Goal: Information Seeking & Learning: Find specific fact

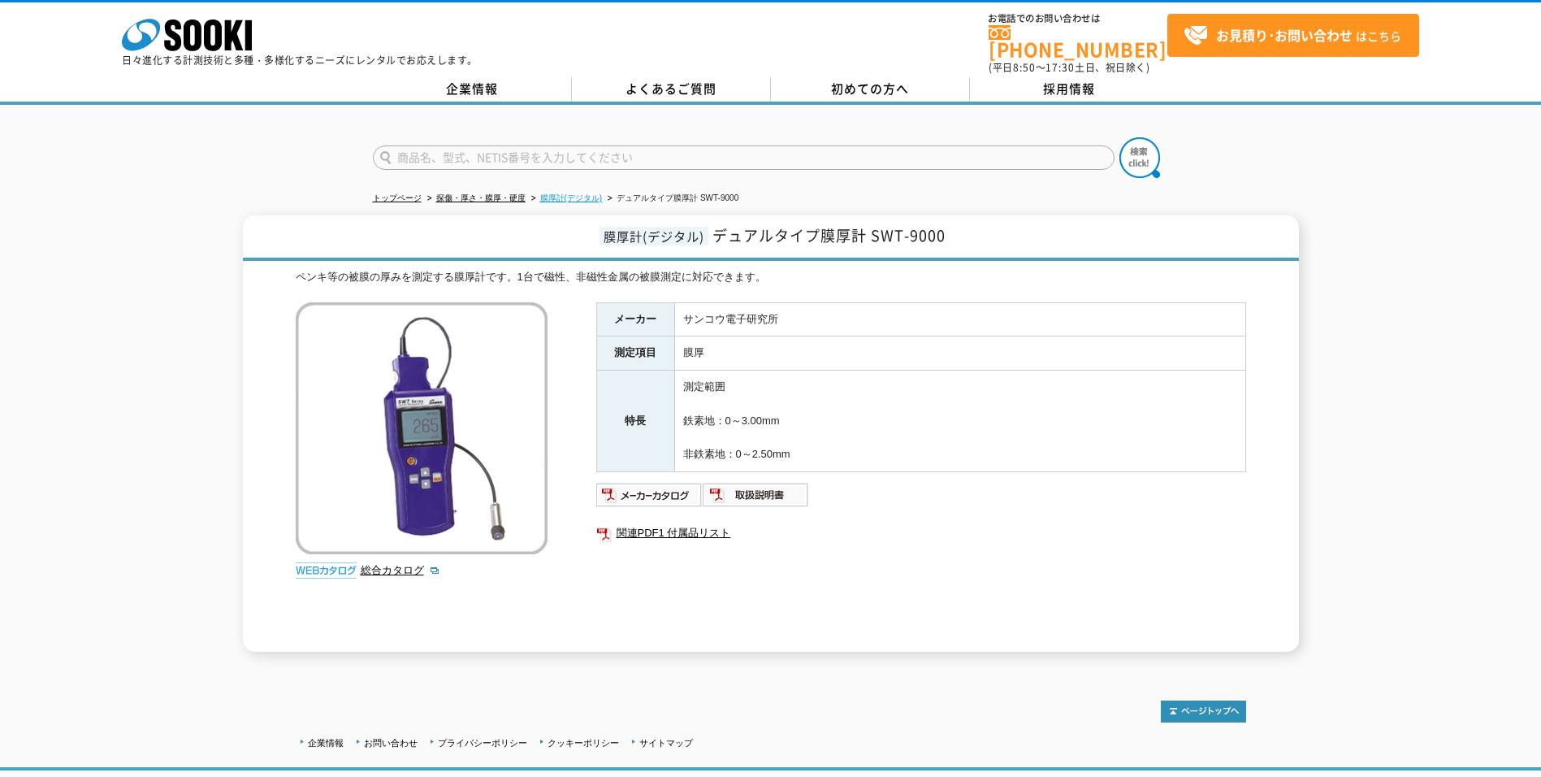
click at [580, 193] on link "膜厚計(デジタル)" at bounding box center [571, 197] width 63 height 9
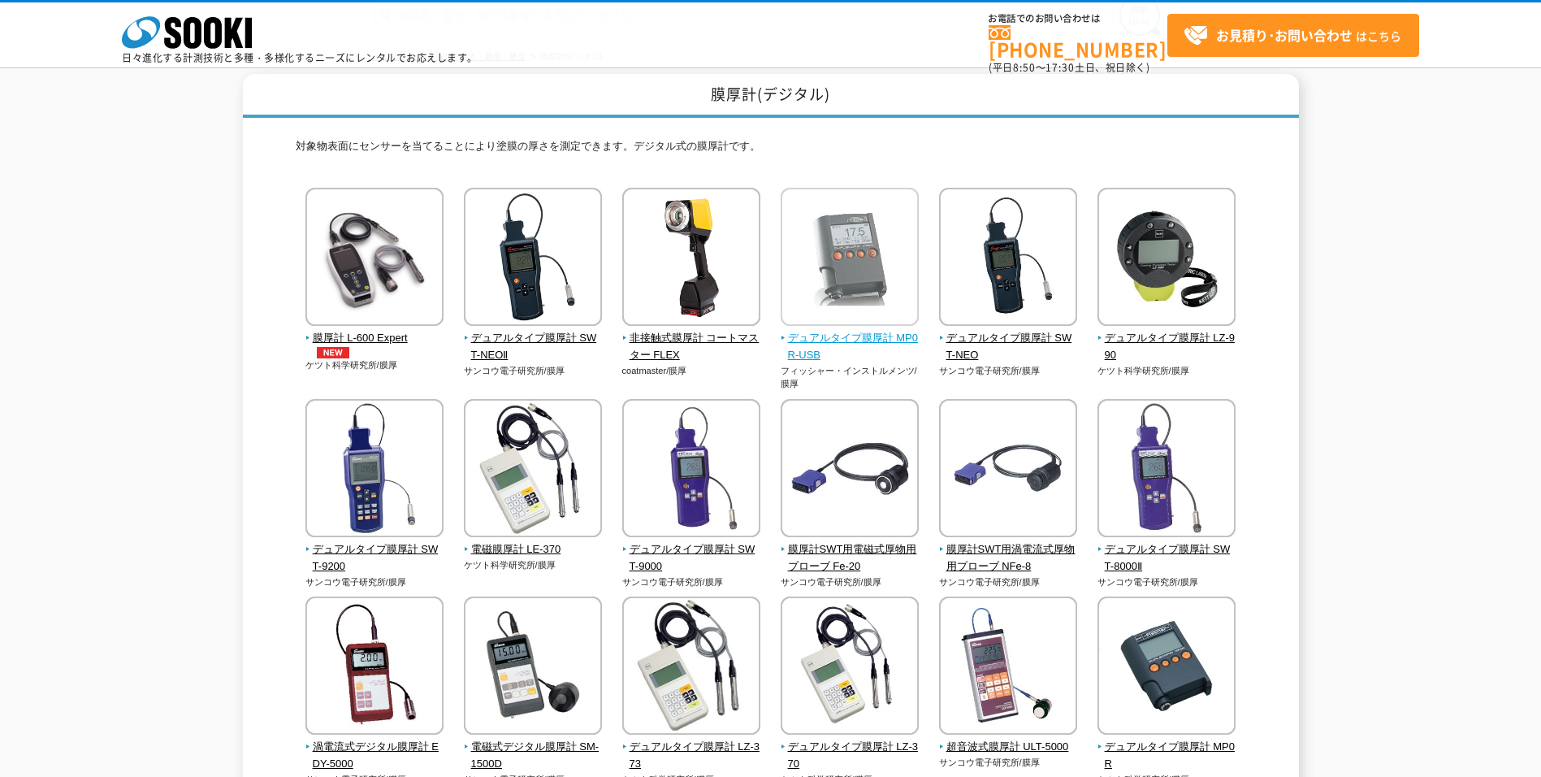
scroll to position [163, 0]
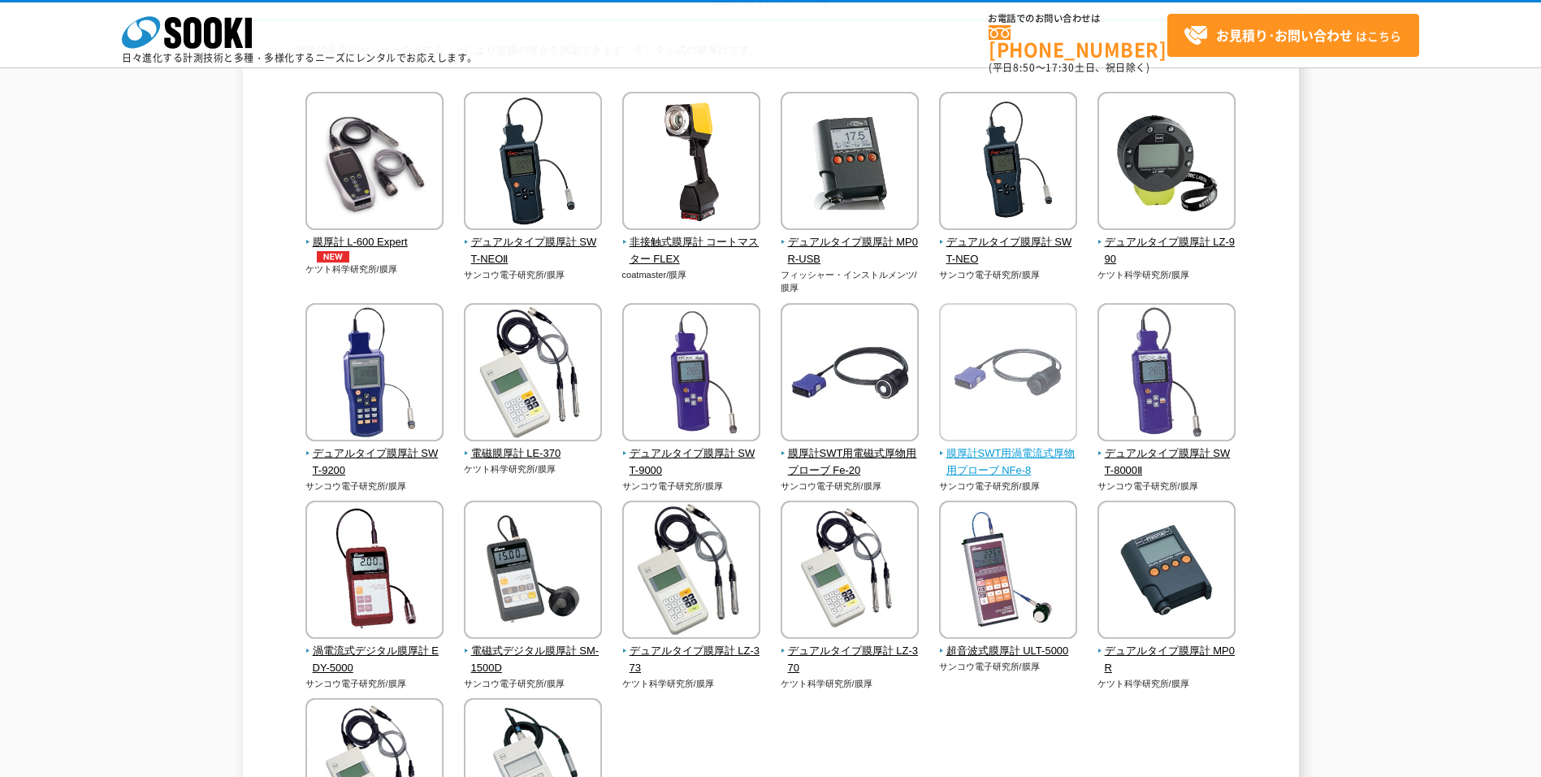
click at [976, 409] on img at bounding box center [1008, 374] width 138 height 142
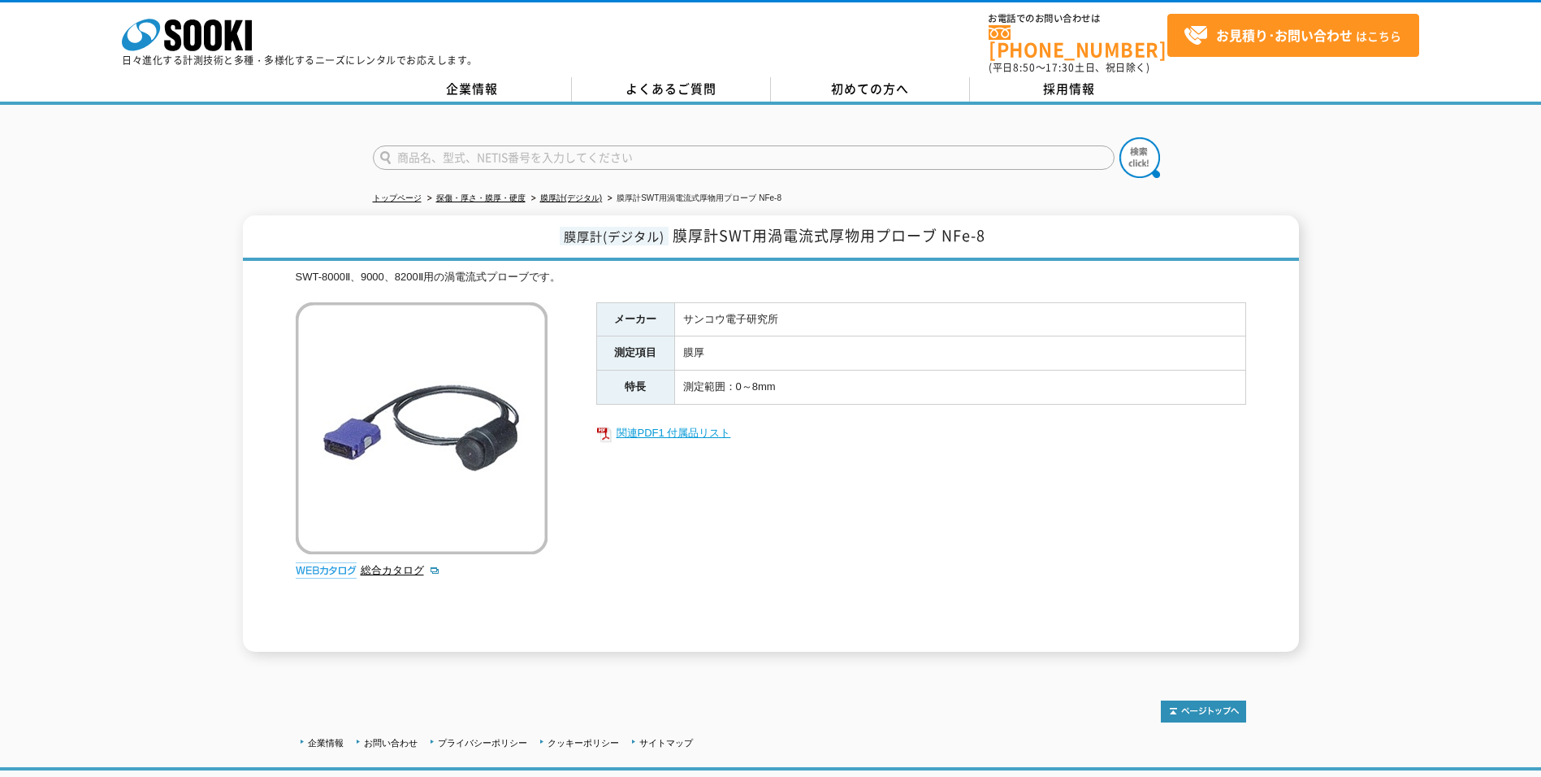
click at [683, 425] on link "関連PDF1 付属品リスト" at bounding box center [921, 433] width 650 height 21
drag, startPoint x: 673, startPoint y: 225, endPoint x: 759, endPoint y: 228, distance: 86.2
click at [759, 228] on h1 "膜厚計(デジタル) 膜厚計SWT用渦電流式厚物用プローブ NFe-8" at bounding box center [771, 238] width 1056 height 46
drag, startPoint x: 759, startPoint y: 228, endPoint x: 774, endPoint y: 227, distance: 14.7
click at [760, 228] on span "膜厚計SWT用渦電流式厚物用プローブ NFe-8" at bounding box center [829, 235] width 313 height 22
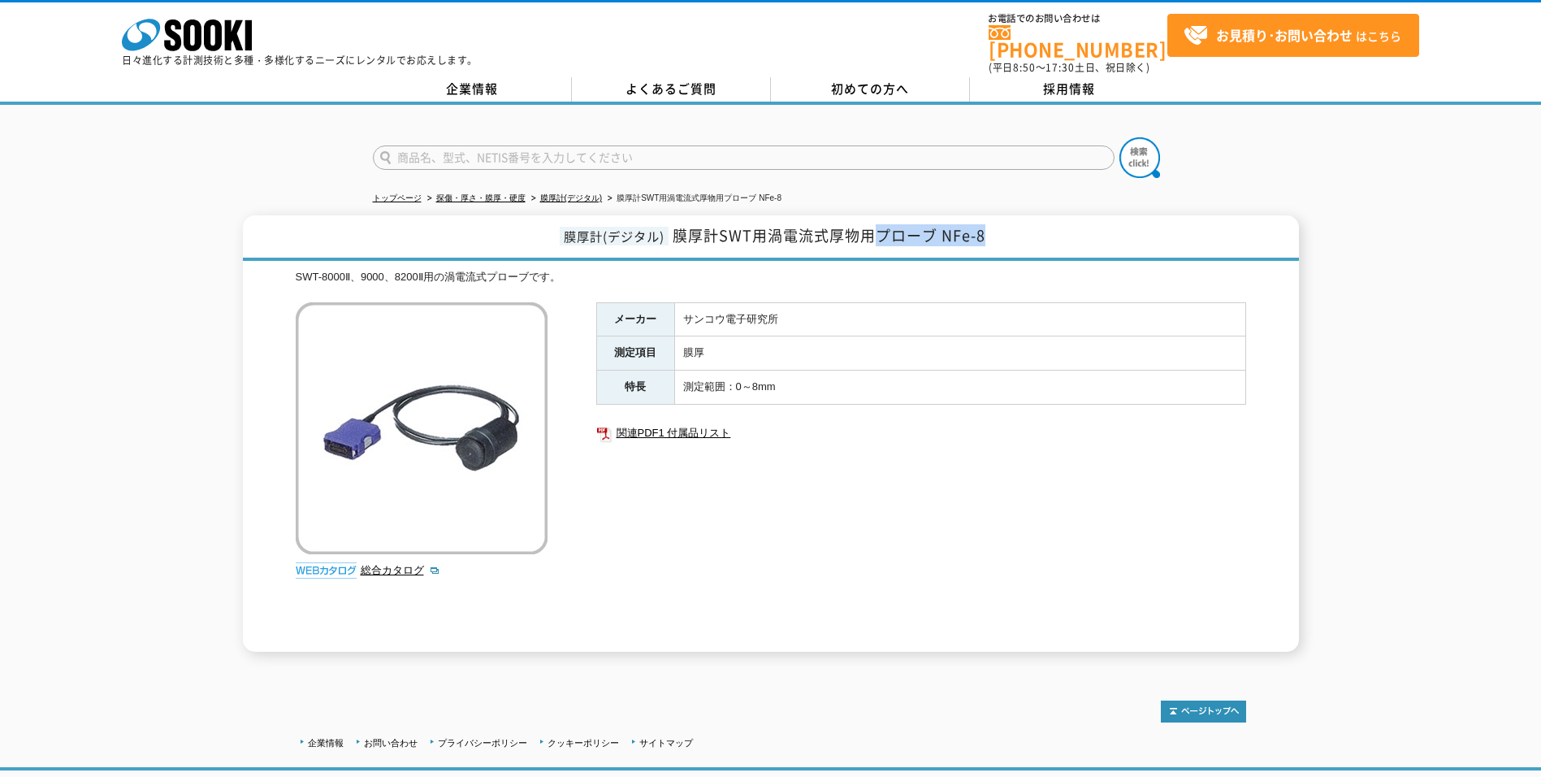
drag, startPoint x: 877, startPoint y: 228, endPoint x: 995, endPoint y: 228, distance: 117.8
click at [995, 228] on h1 "膜厚計(デジタル) 膜厚計SWT用渦電流式厚物用プローブ NFe-8" at bounding box center [771, 238] width 1056 height 46
copy span "プローブ NFe-8"
